Goal: Information Seeking & Learning: Learn about a topic

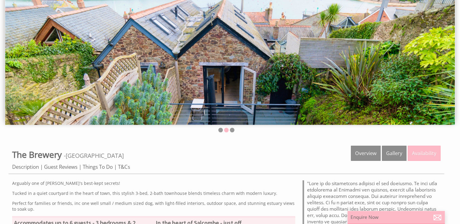
scroll to position [79, 0]
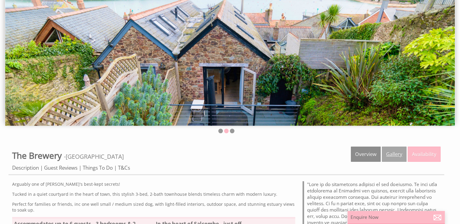
click at [397, 151] on link "Gallery" at bounding box center [394, 154] width 25 height 15
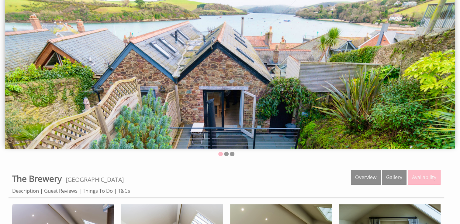
scroll to position [61, 0]
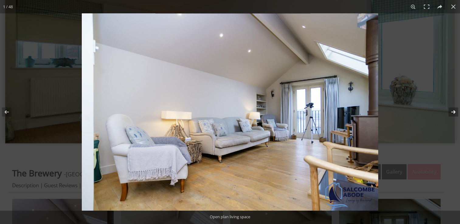
click at [453, 110] on button at bounding box center [448, 112] width 21 height 30
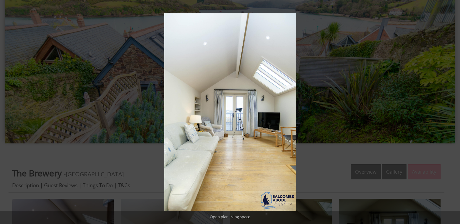
click at [453, 110] on button at bounding box center [448, 112] width 21 height 30
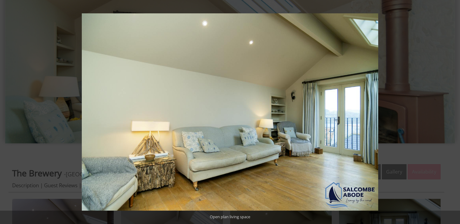
click at [453, 110] on button at bounding box center [448, 112] width 21 height 30
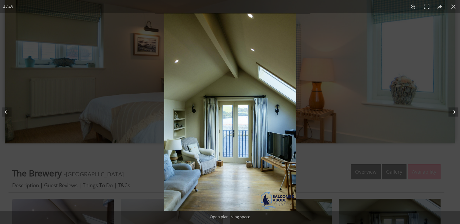
click at [450, 109] on button at bounding box center [448, 112] width 21 height 30
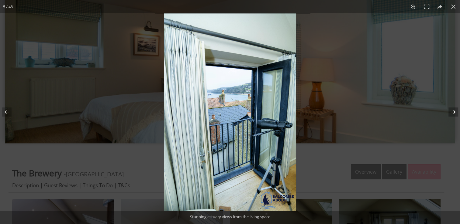
click at [450, 109] on button at bounding box center [448, 112] width 21 height 30
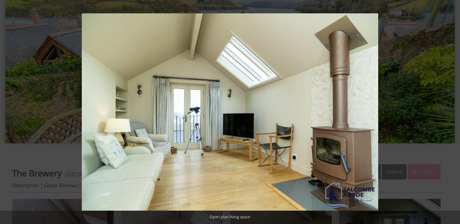
click at [450, 109] on button at bounding box center [448, 112] width 21 height 30
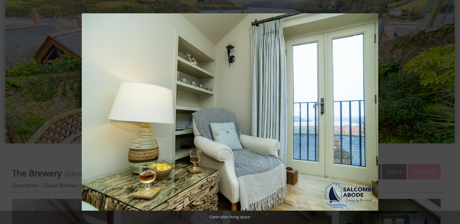
click at [450, 109] on button at bounding box center [448, 112] width 21 height 30
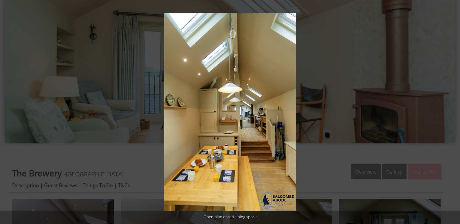
click at [450, 109] on button at bounding box center [448, 112] width 21 height 30
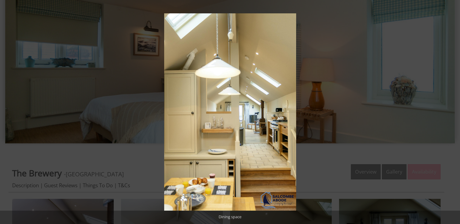
click at [450, 109] on button at bounding box center [448, 112] width 21 height 30
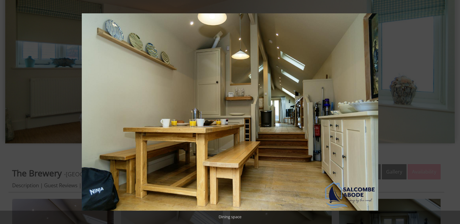
click at [450, 109] on button at bounding box center [448, 112] width 21 height 30
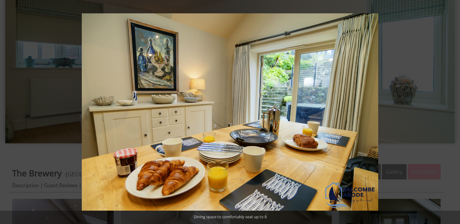
click at [450, 109] on button at bounding box center [448, 112] width 21 height 30
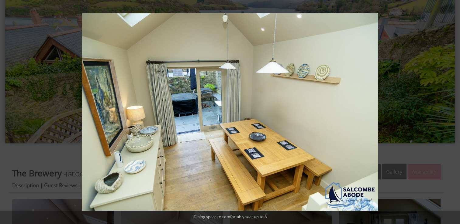
click at [450, 109] on button at bounding box center [448, 112] width 21 height 30
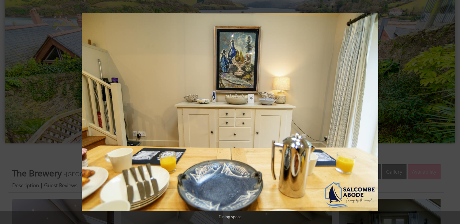
click at [450, 109] on button at bounding box center [448, 112] width 21 height 30
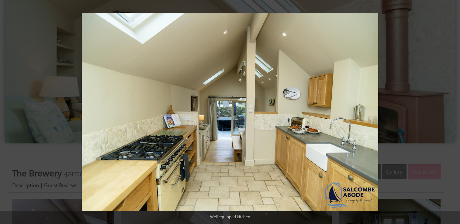
click at [450, 109] on button at bounding box center [448, 112] width 21 height 30
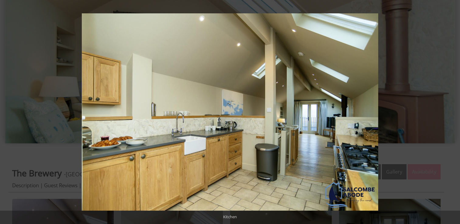
click at [450, 109] on button at bounding box center [448, 112] width 21 height 30
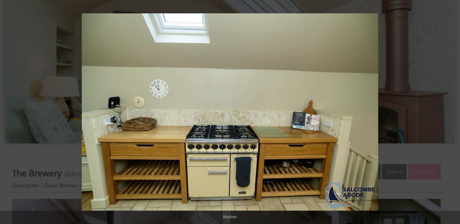
click at [450, 109] on button at bounding box center [448, 112] width 21 height 30
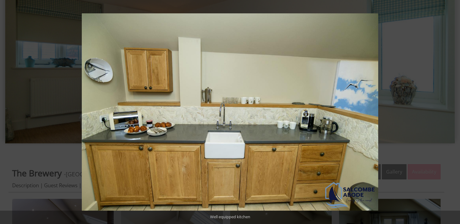
click at [450, 109] on button at bounding box center [448, 112] width 21 height 30
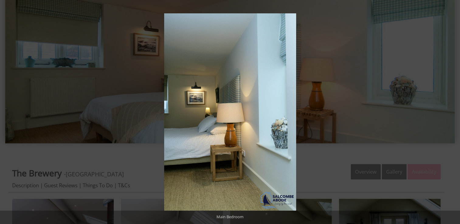
click at [450, 109] on button at bounding box center [448, 112] width 21 height 30
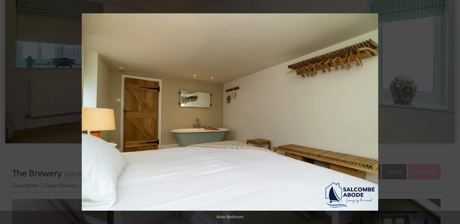
click at [450, 109] on button at bounding box center [448, 112] width 21 height 30
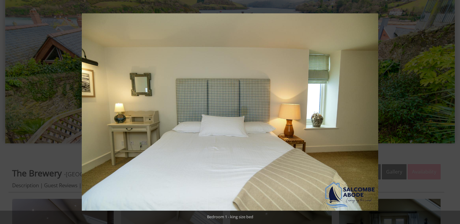
click at [450, 109] on button at bounding box center [448, 112] width 21 height 30
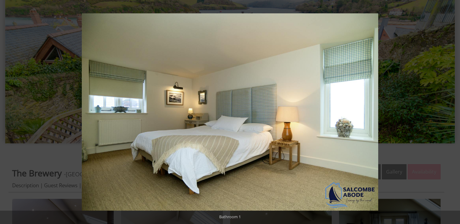
click at [450, 109] on button at bounding box center [448, 112] width 21 height 30
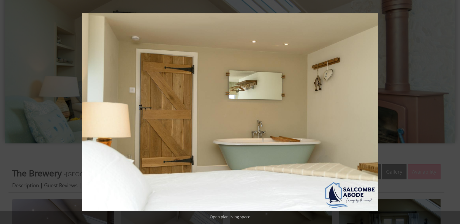
click at [450, 109] on button at bounding box center [448, 112] width 21 height 30
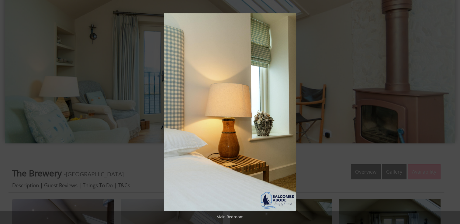
click at [450, 109] on button at bounding box center [448, 112] width 21 height 30
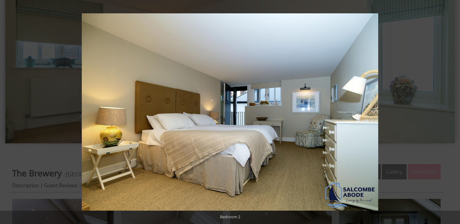
click at [450, 109] on button at bounding box center [448, 112] width 21 height 30
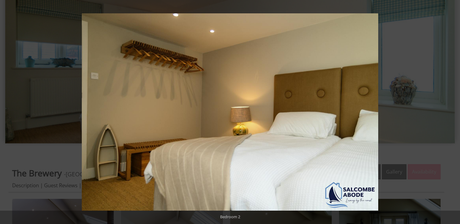
click at [450, 109] on button at bounding box center [448, 112] width 21 height 30
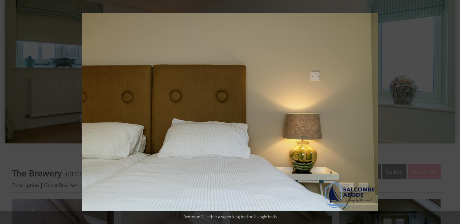
click at [450, 109] on button at bounding box center [448, 112] width 21 height 30
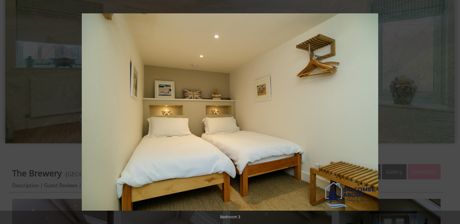
click at [450, 109] on button at bounding box center [448, 112] width 21 height 30
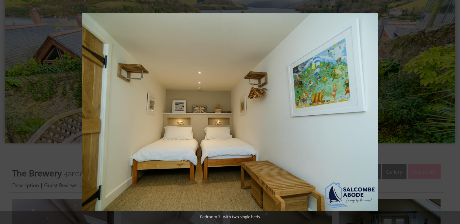
click at [450, 109] on button at bounding box center [448, 112] width 21 height 30
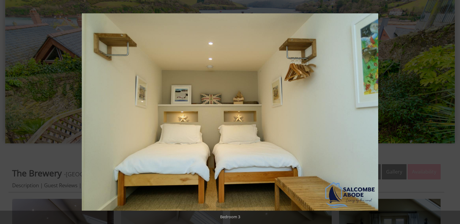
click at [450, 109] on button at bounding box center [448, 112] width 21 height 30
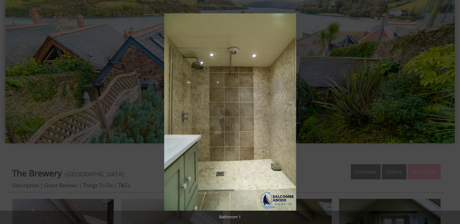
click at [450, 109] on button at bounding box center [448, 112] width 21 height 30
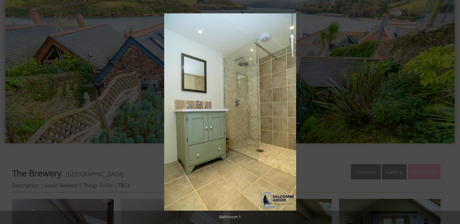
click at [450, 109] on button at bounding box center [448, 112] width 21 height 30
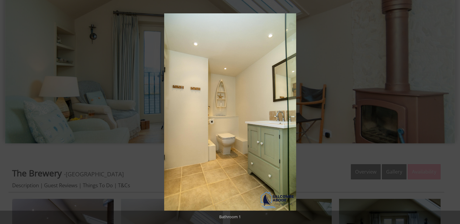
click at [450, 109] on button at bounding box center [448, 112] width 21 height 30
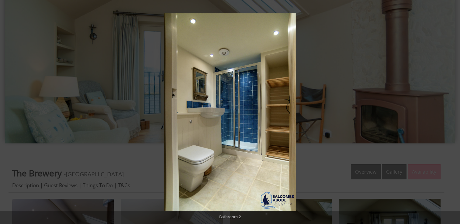
click at [450, 109] on button at bounding box center [448, 112] width 21 height 30
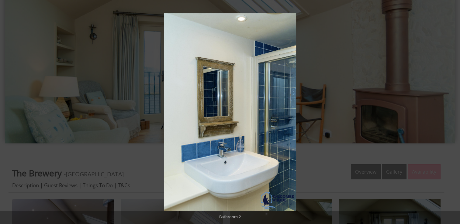
click at [450, 109] on button at bounding box center [448, 112] width 21 height 30
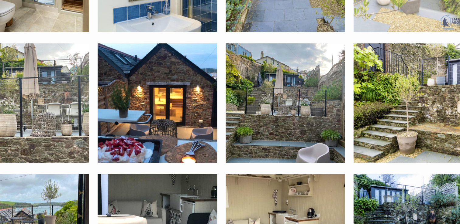
scroll to position [1194, 0]
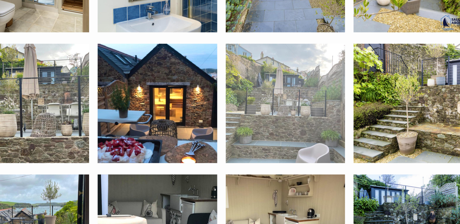
click at [276, 119] on img at bounding box center [280, 120] width 101 height 101
